Goal: Transaction & Acquisition: Book appointment/travel/reservation

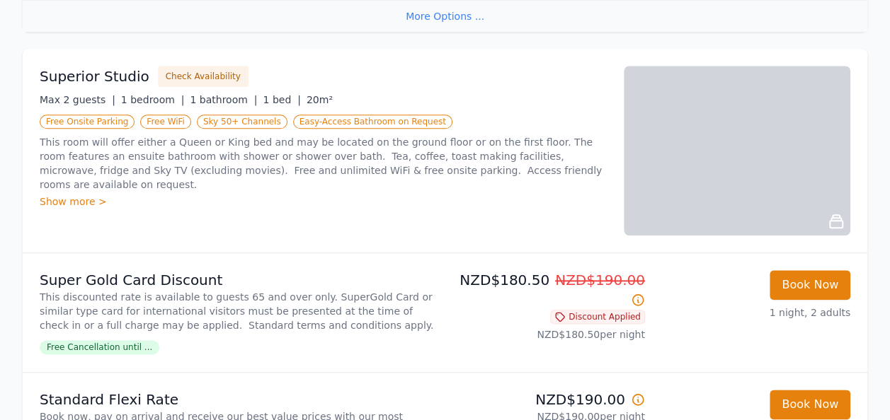
scroll to position [613, 0]
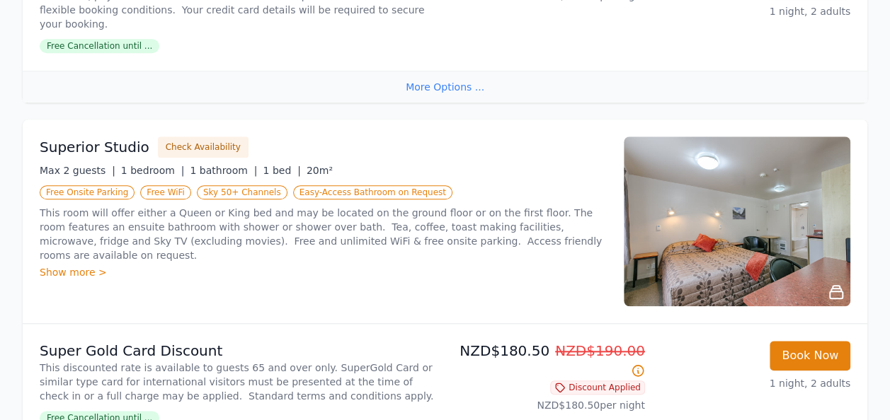
click at [771, 214] on img at bounding box center [736, 222] width 226 height 170
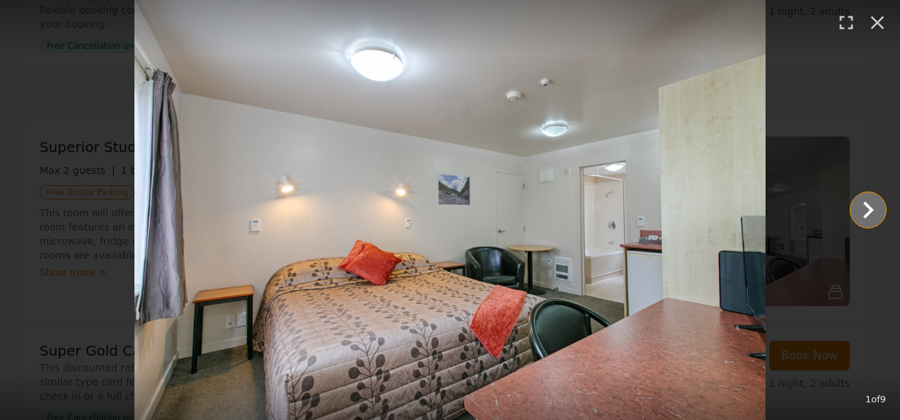
click at [866, 214] on icon "Show slide 2 of 9" at bounding box center [868, 210] width 11 height 17
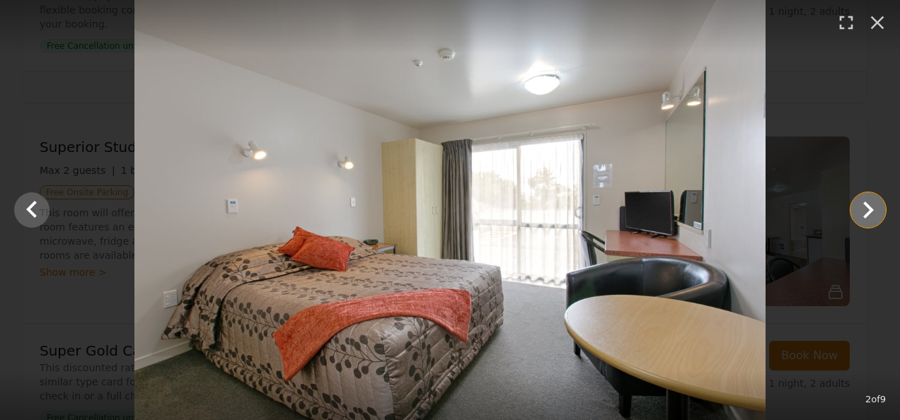
click at [866, 214] on icon "Show slide 3 of 9" at bounding box center [868, 210] width 11 height 17
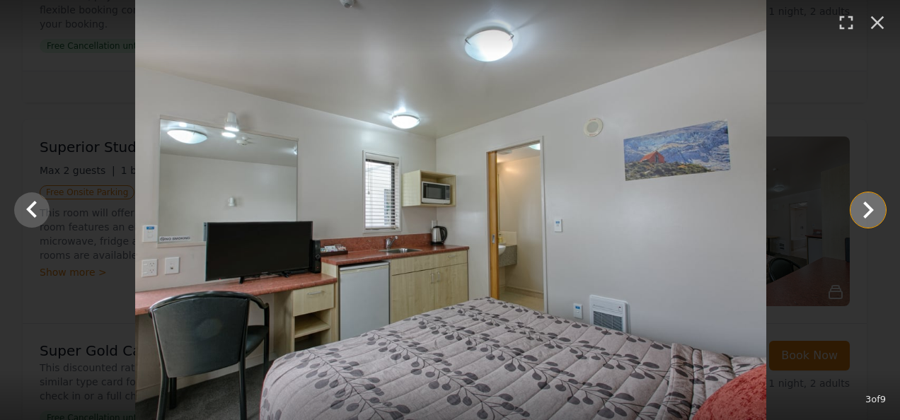
click at [867, 215] on icon "Show slide 4 of 9" at bounding box center [868, 210] width 11 height 17
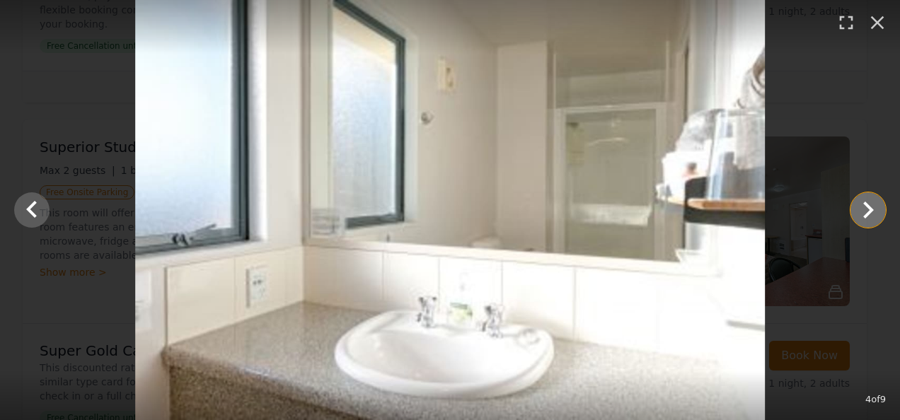
click at [867, 215] on icon "Show slide 5 of 9" at bounding box center [868, 210] width 11 height 17
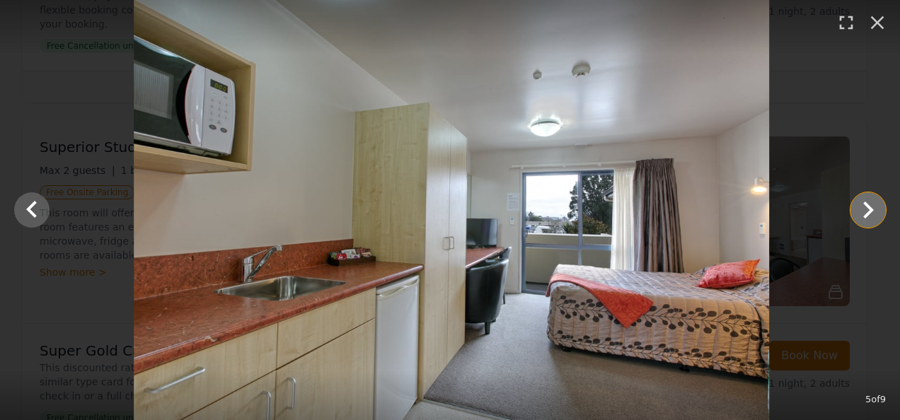
click at [867, 215] on icon "Show slide 6 of 9" at bounding box center [868, 210] width 11 height 17
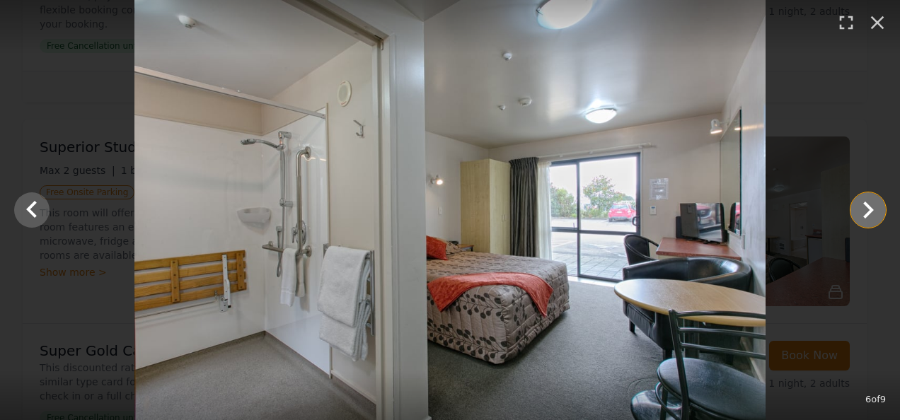
click at [867, 218] on icon "Show slide 7 of 9" at bounding box center [868, 210] width 34 height 34
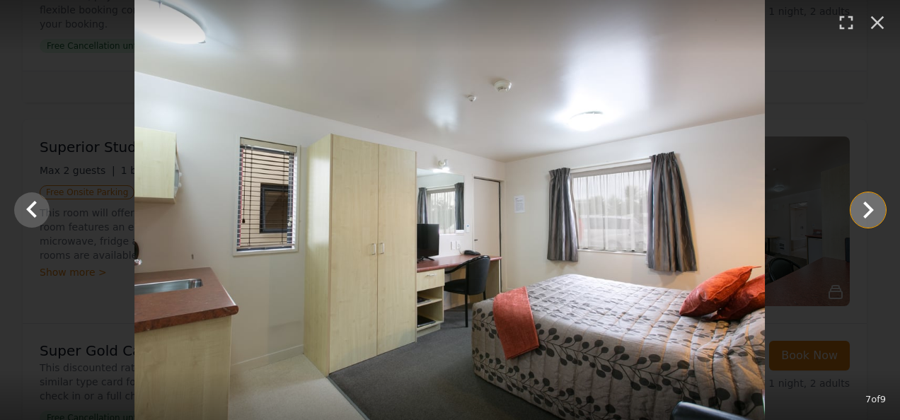
click at [867, 218] on icon "Show slide 8 of 9" at bounding box center [868, 210] width 34 height 34
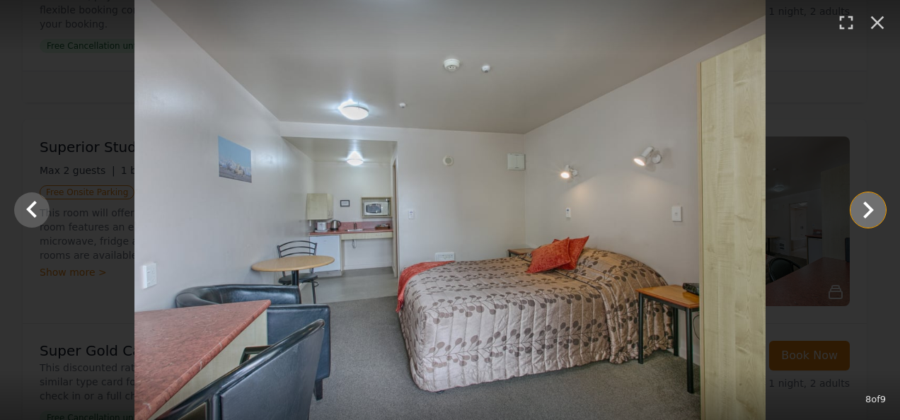
click at [867, 218] on icon "Show slide 9 of 9" at bounding box center [868, 210] width 34 height 34
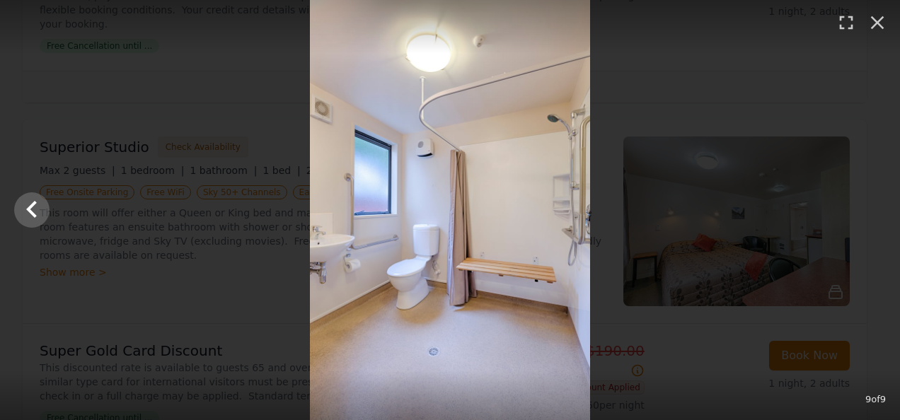
click at [867, 218] on div at bounding box center [450, 210] width 900 height 420
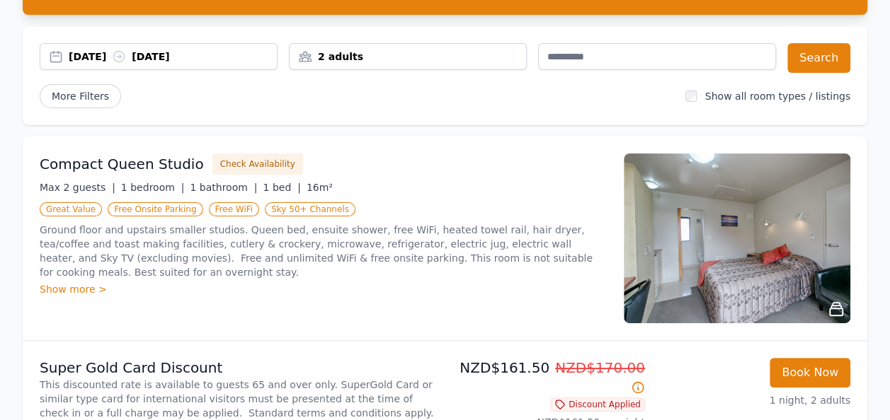
scroll to position [117, 0]
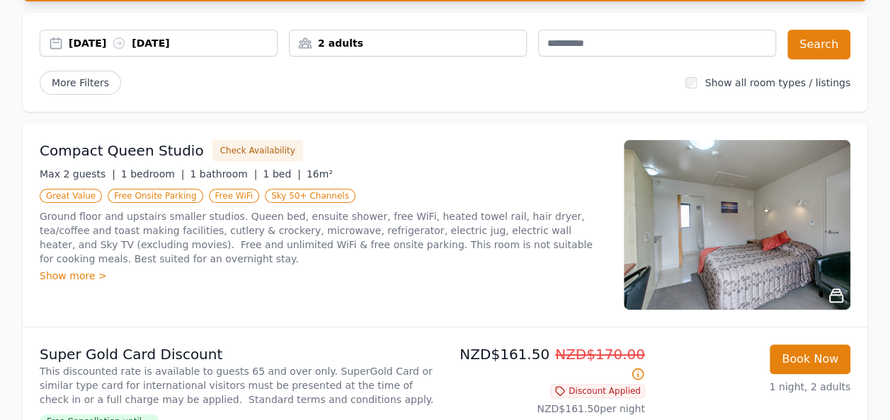
click at [742, 245] on img at bounding box center [736, 225] width 226 height 170
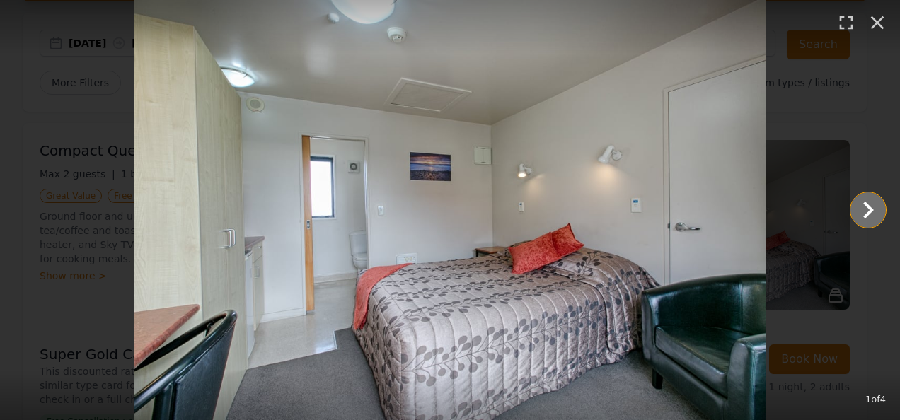
click at [863, 212] on icon "Show slide 2 of 4" at bounding box center [868, 210] width 34 height 34
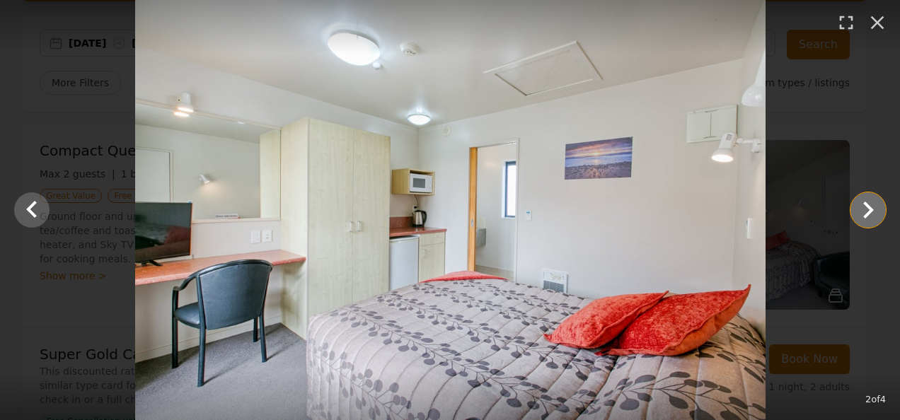
click at [863, 212] on icon "Show slide 3 of 4" at bounding box center [868, 210] width 34 height 34
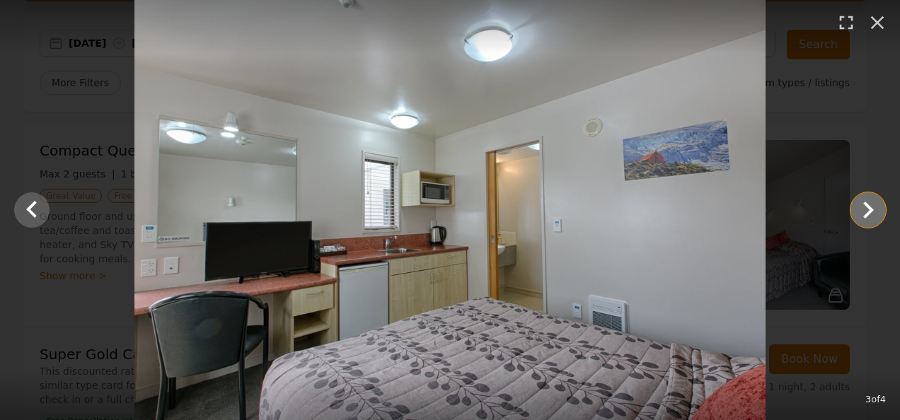
click at [863, 212] on icon "Show slide 4 of 4" at bounding box center [868, 210] width 34 height 34
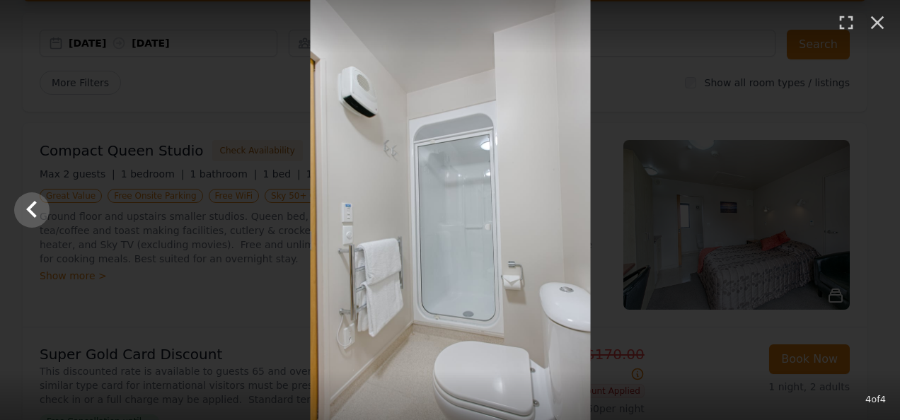
click at [863, 212] on div at bounding box center [451, 210] width 900 height 420
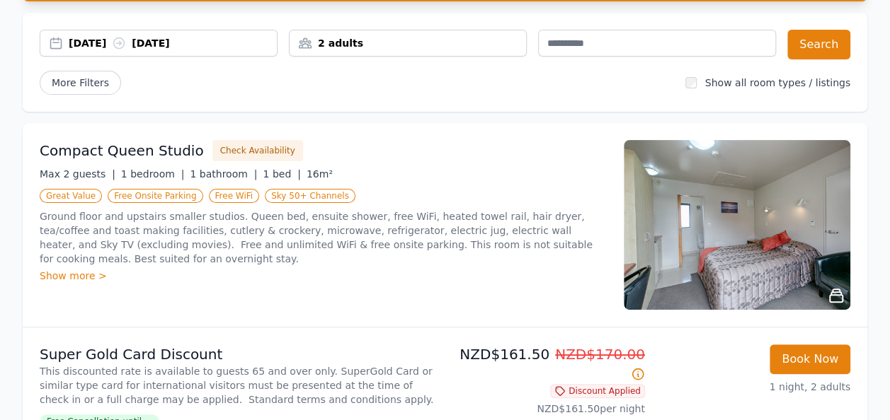
click at [751, 231] on img at bounding box center [736, 225] width 226 height 170
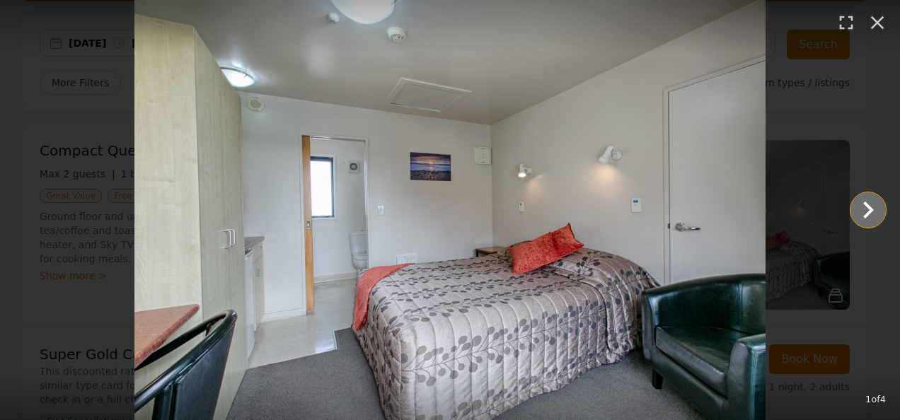
click at [867, 218] on icon "Show slide 2 of 4" at bounding box center [868, 210] width 34 height 34
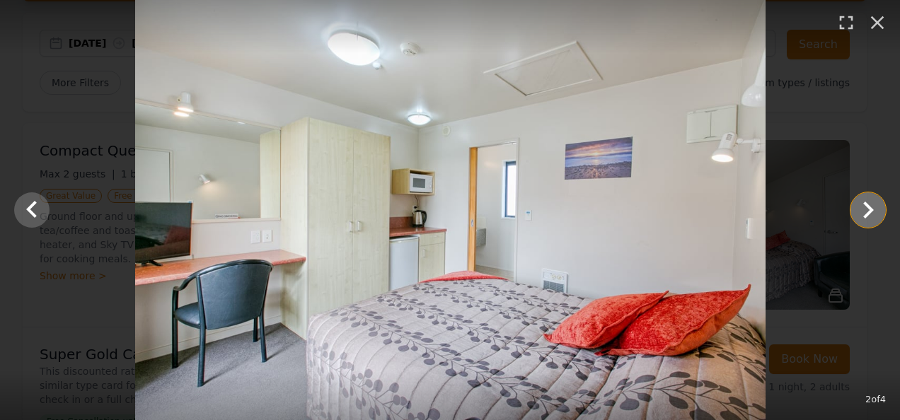
click at [867, 218] on icon "Show slide 3 of 4" at bounding box center [868, 210] width 34 height 34
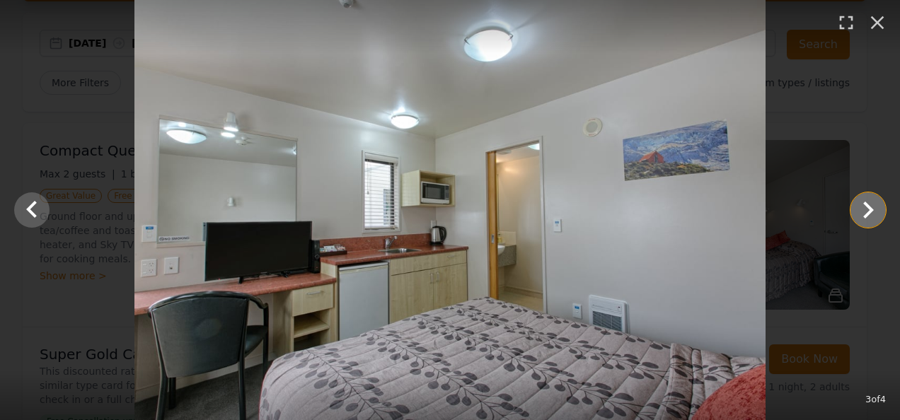
click at [868, 218] on icon "Show slide 4 of 4" at bounding box center [868, 210] width 34 height 34
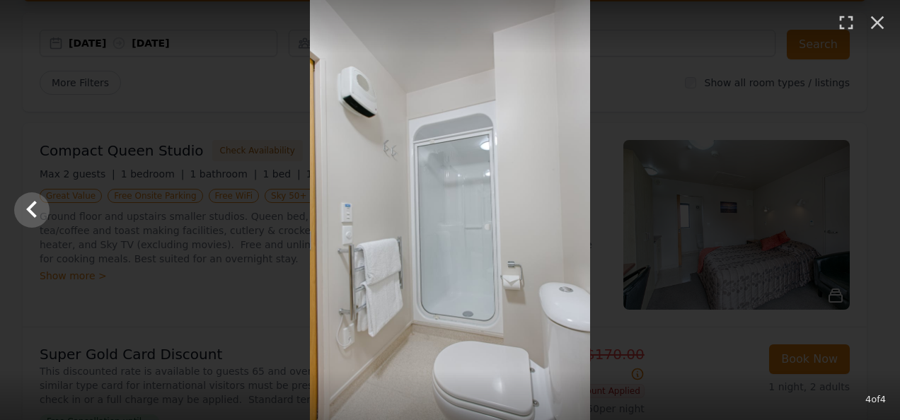
click at [868, 218] on div at bounding box center [450, 210] width 900 height 420
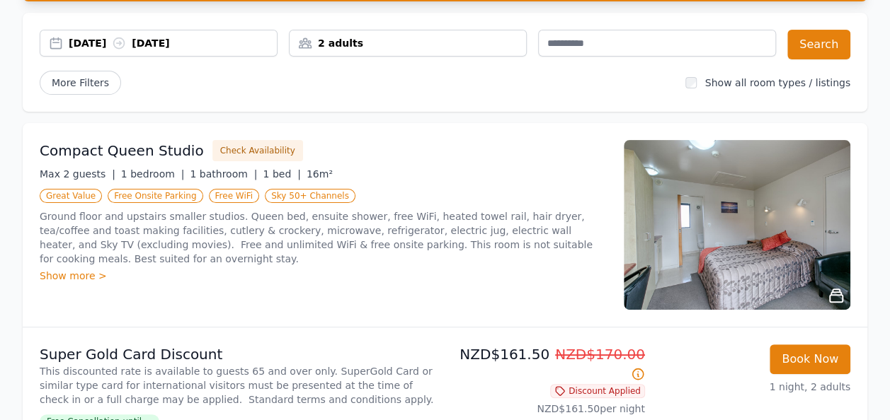
scroll to position [0, 0]
